Goal: Check status: Check status

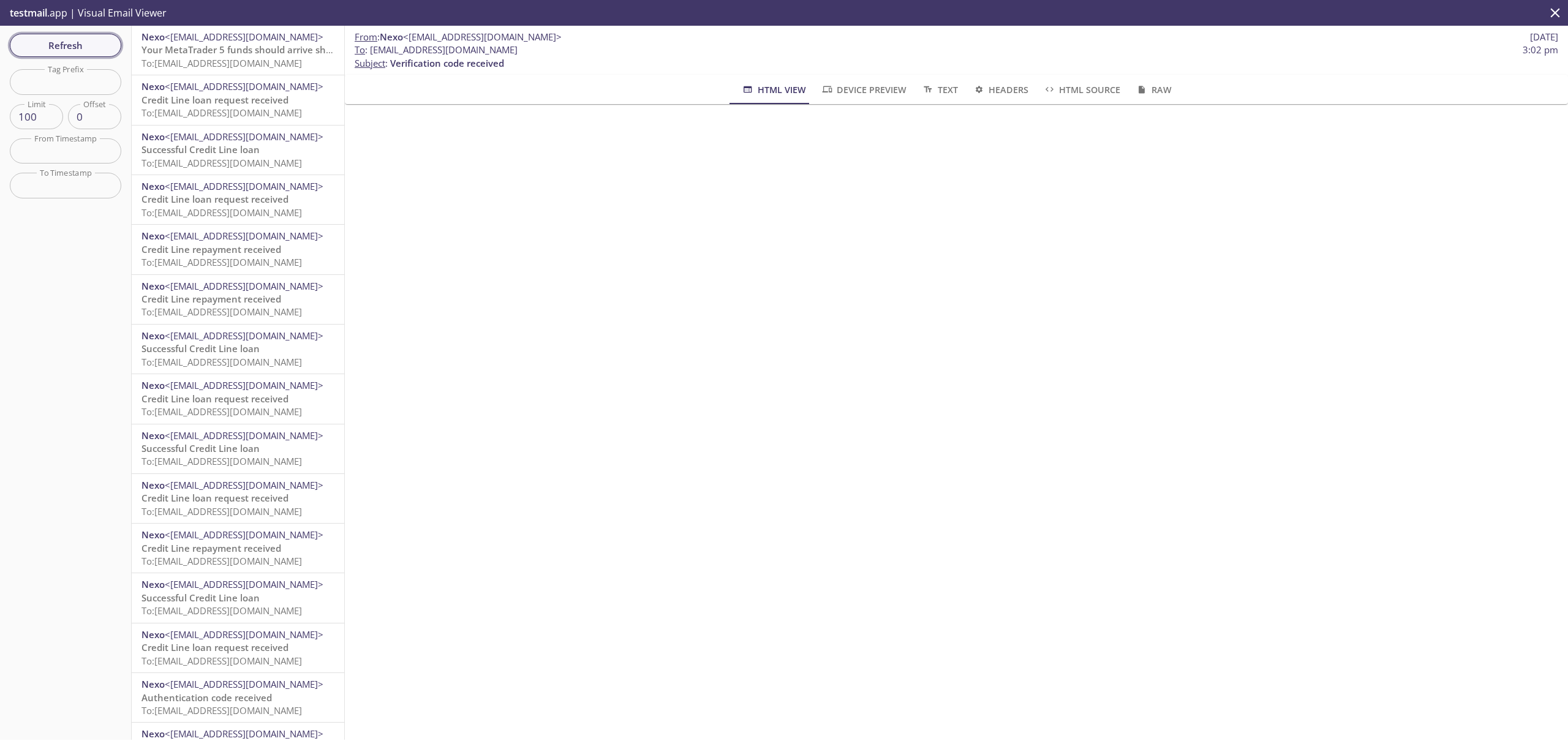
click at [87, 40] on span "Refresh" at bounding box center [65, 45] width 92 height 16
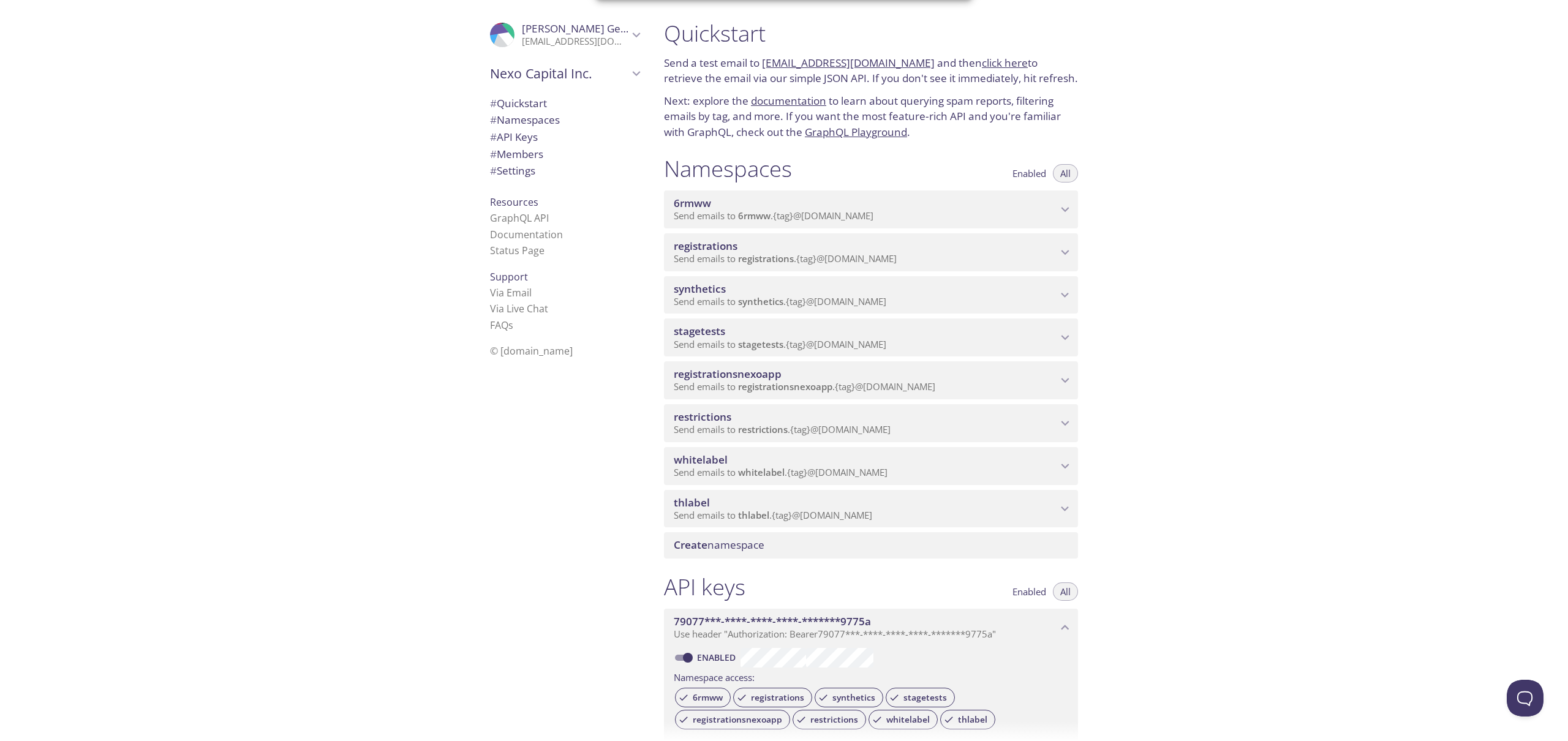
click at [709, 301] on span "Send emails to synthetics . {tag} @inbox.testmail.app" at bounding box center [781, 301] width 213 height 12
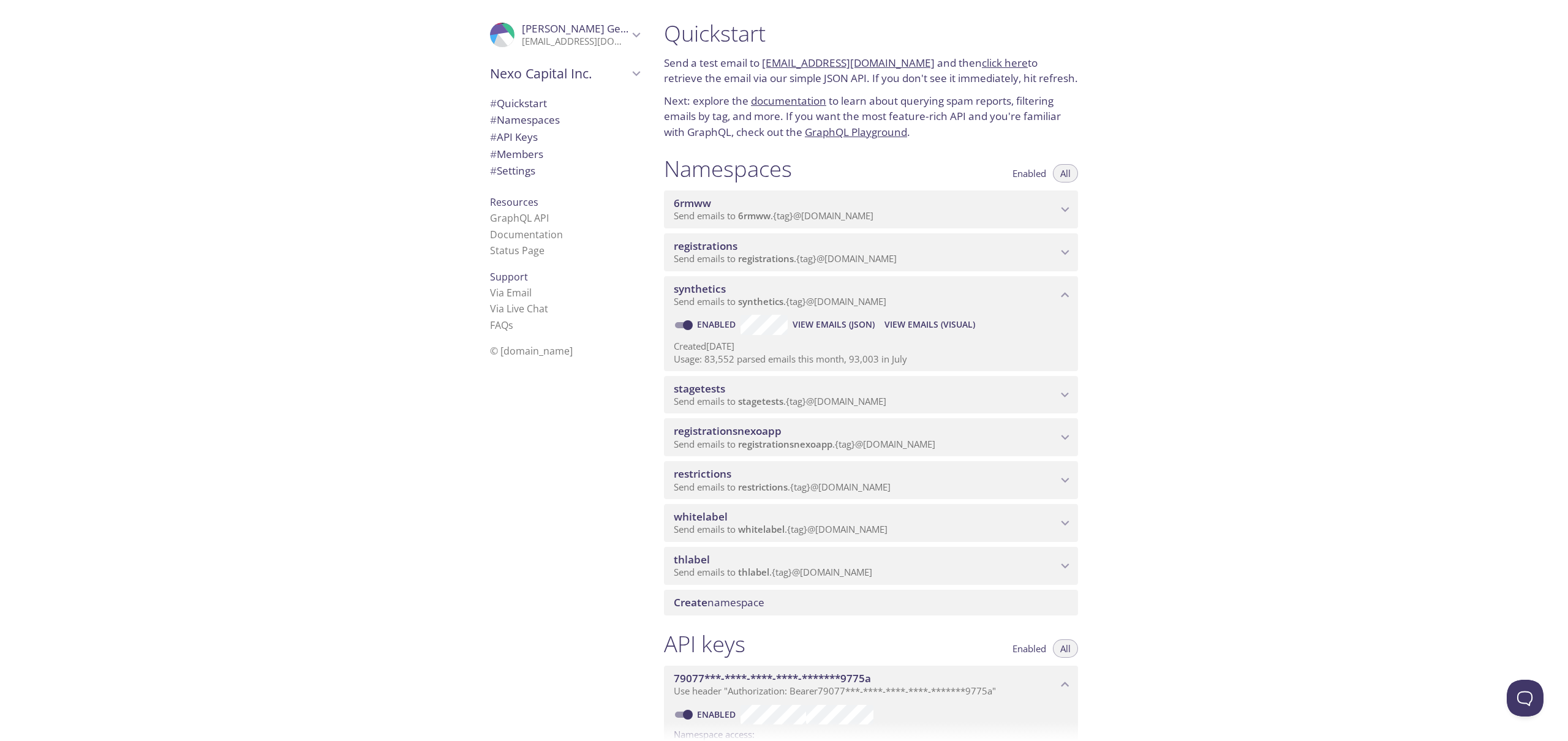
click at [915, 322] on span "View Emails (Visual)" at bounding box center [930, 324] width 91 height 15
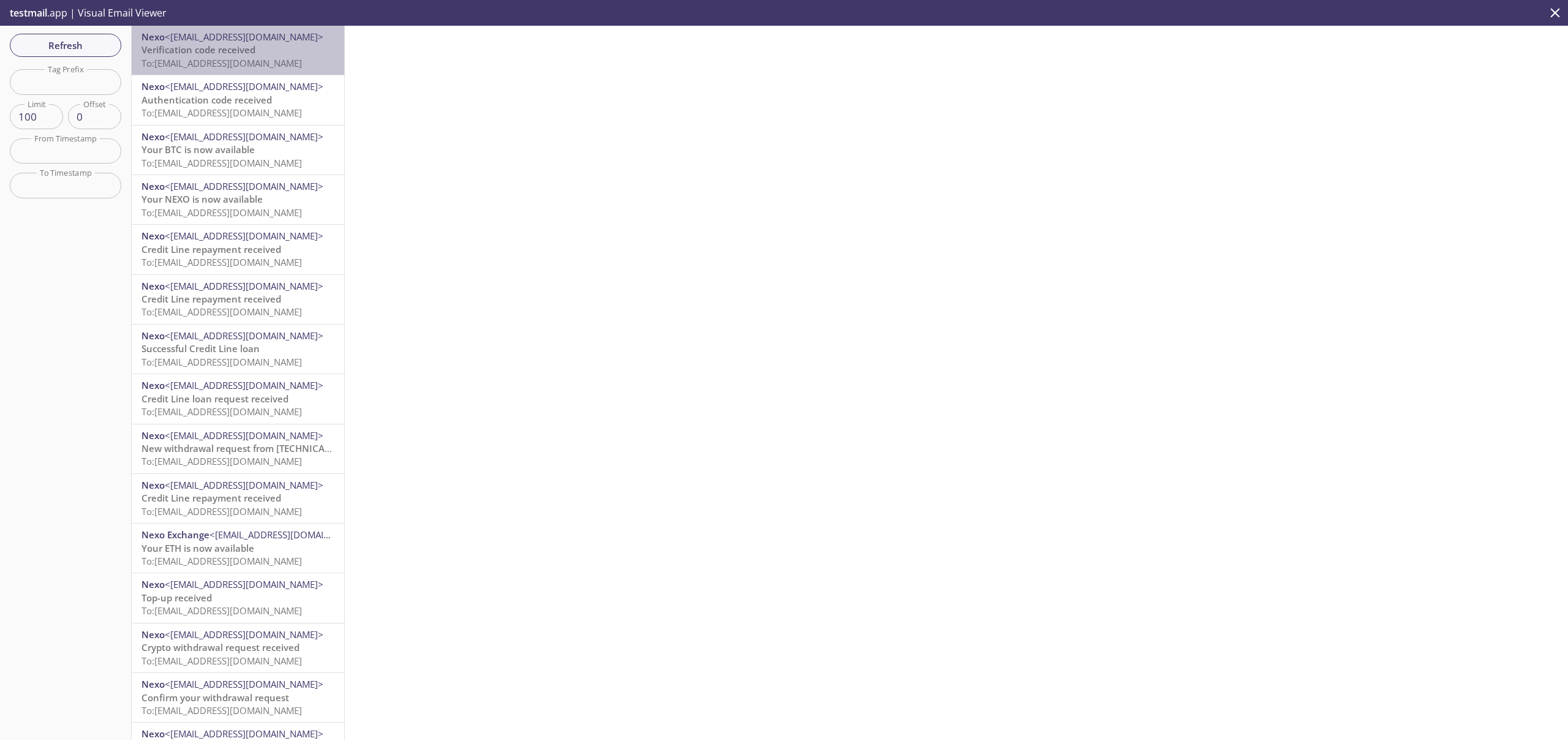
click at [265, 57] on span "To: synthetics.topupeurx@inbox.testmail.app" at bounding box center [221, 63] width 160 height 12
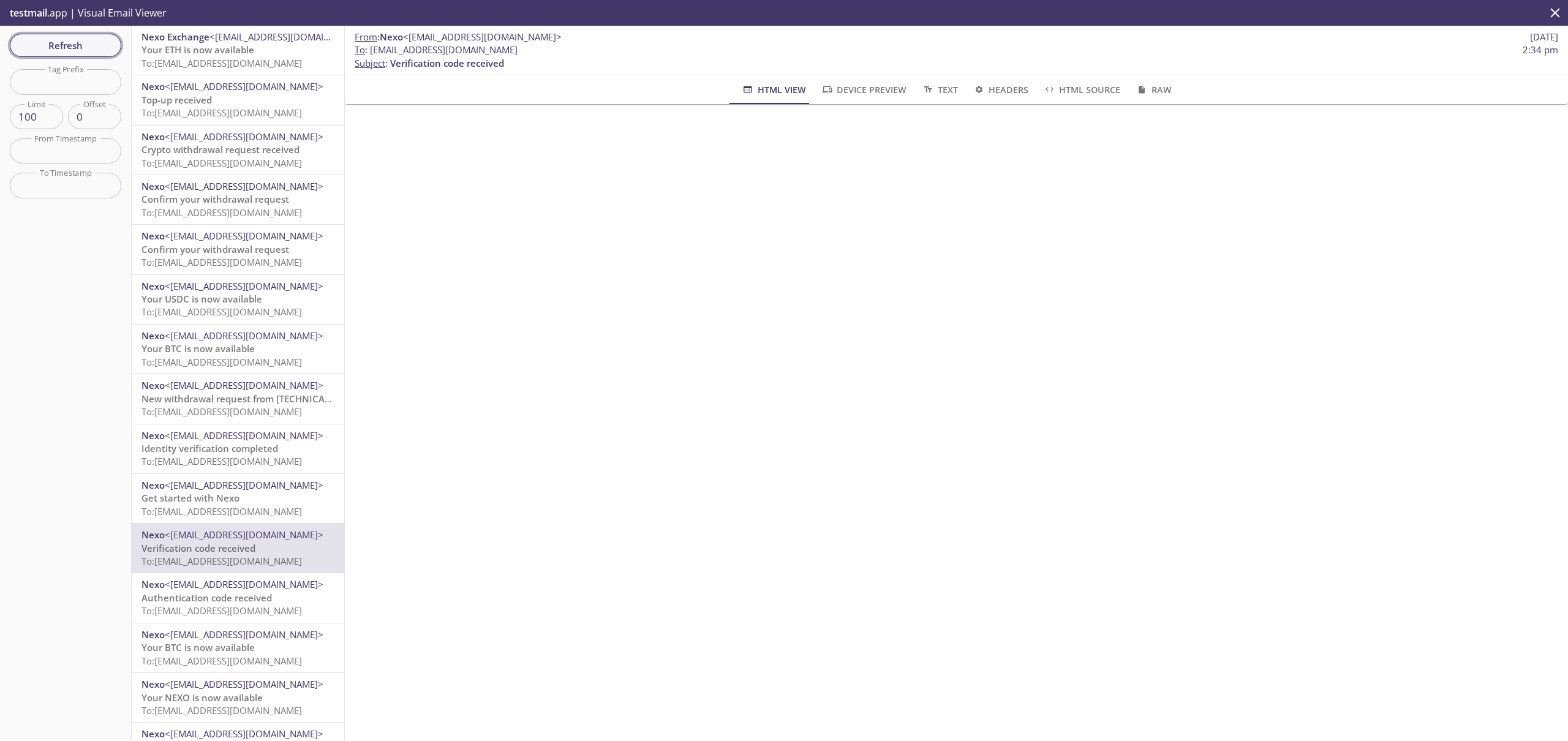
click at [87, 49] on span "Refresh" at bounding box center [65, 45] width 92 height 16
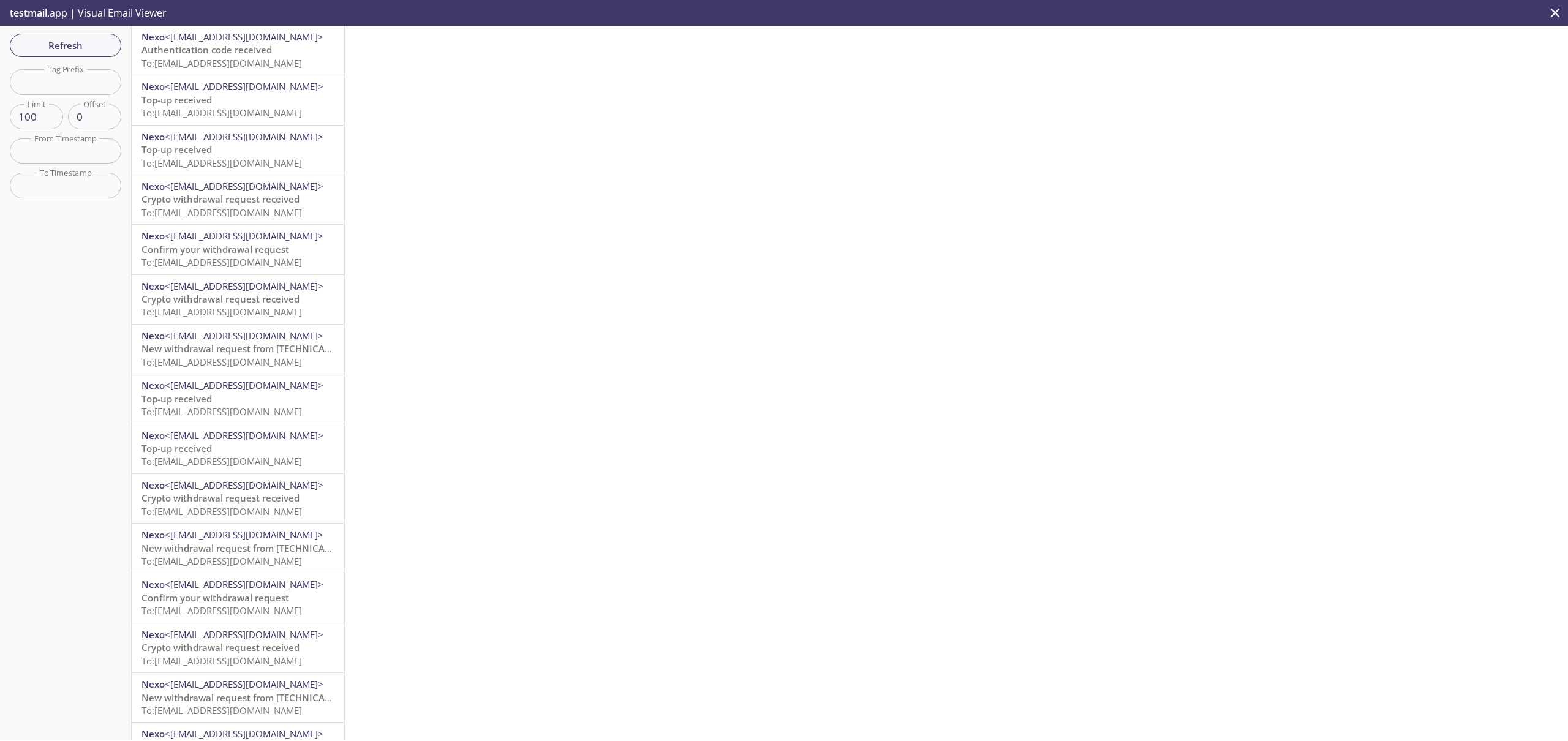
click at [245, 58] on span "To: synthetics.topupeurx@inbox.testmail.app" at bounding box center [221, 63] width 160 height 12
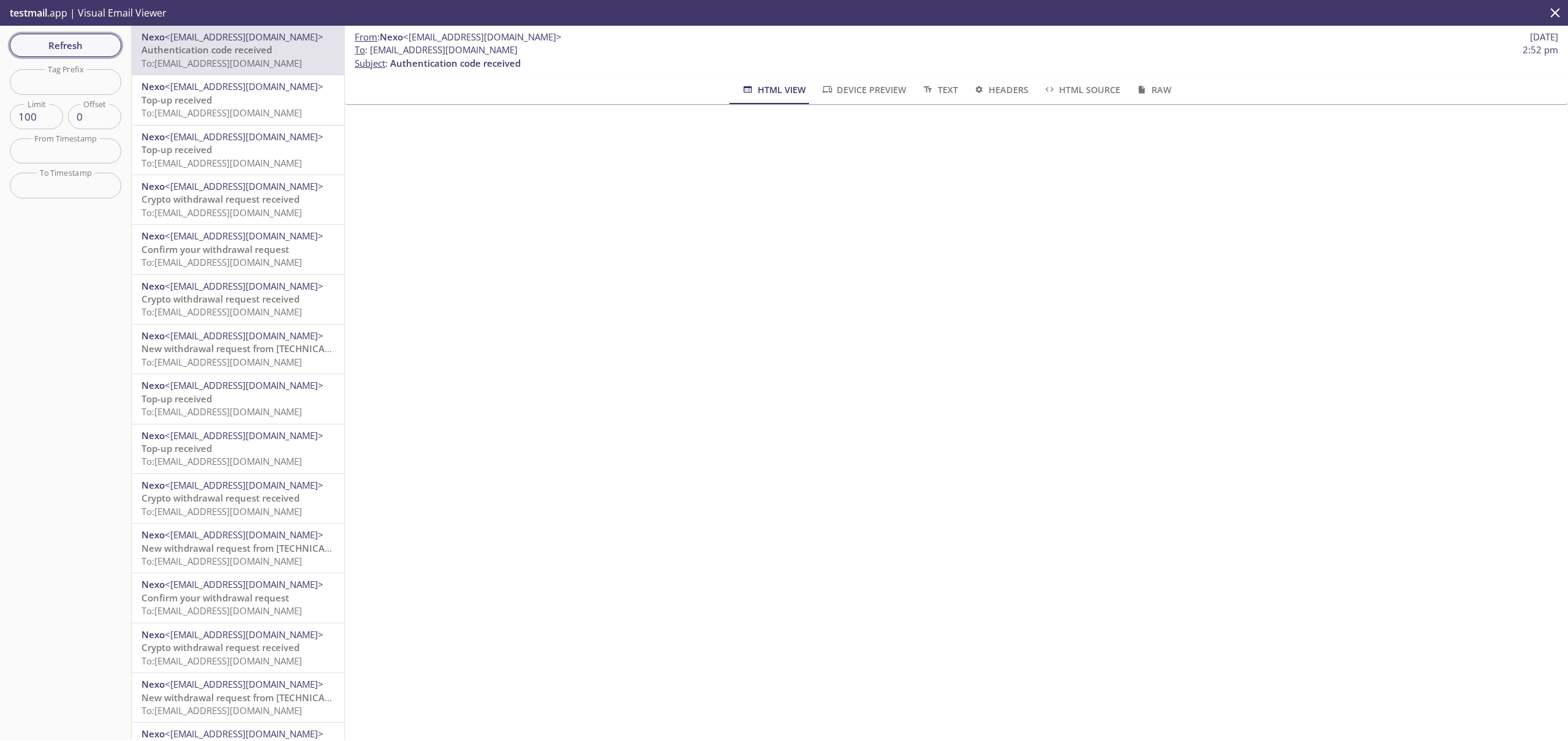
click at [95, 46] on span "Refresh" at bounding box center [65, 45] width 92 height 16
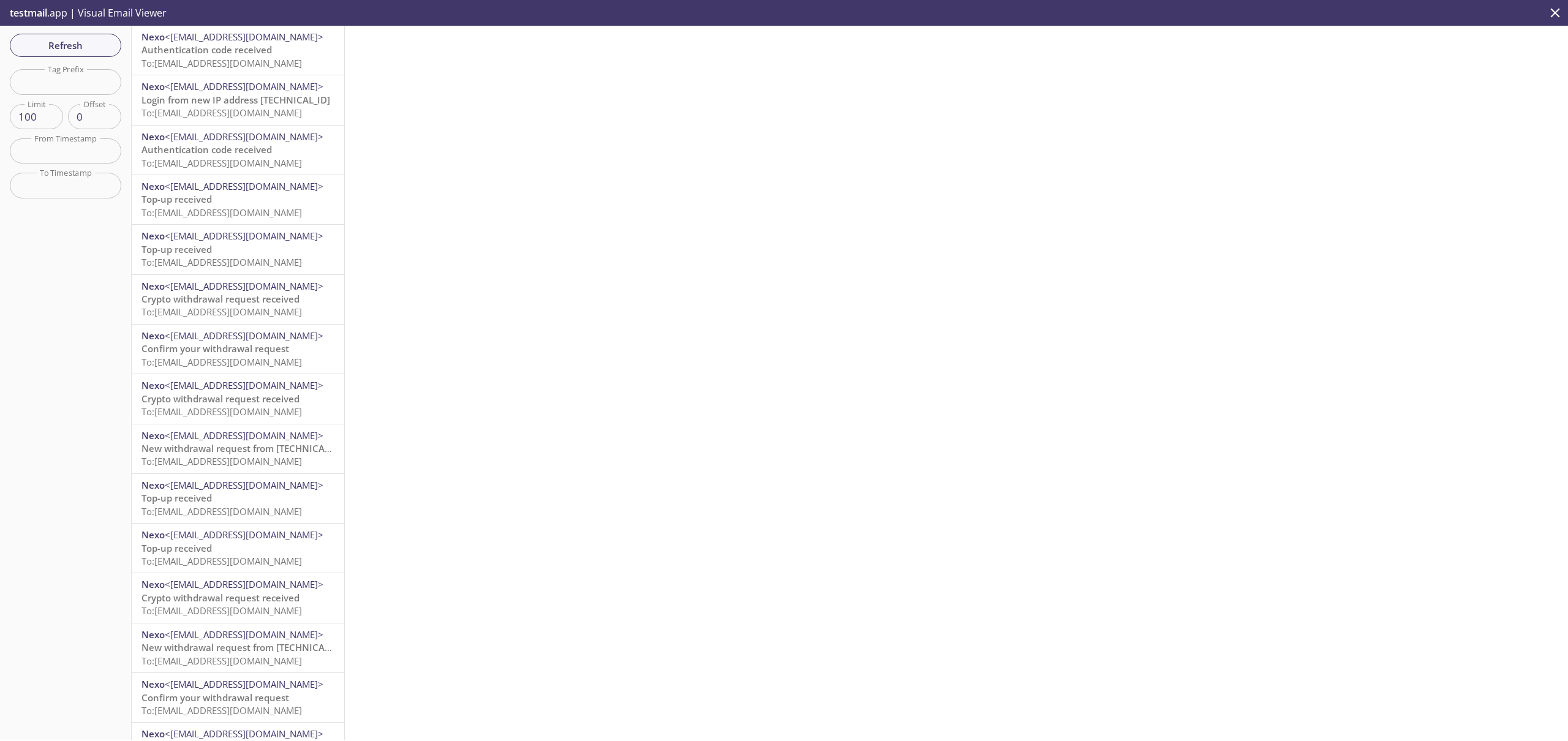
click at [262, 68] on span "To: synthetics.topupeurx@inbox.testmail.app" at bounding box center [221, 63] width 160 height 12
